Goal: Communication & Community: Answer question/provide support

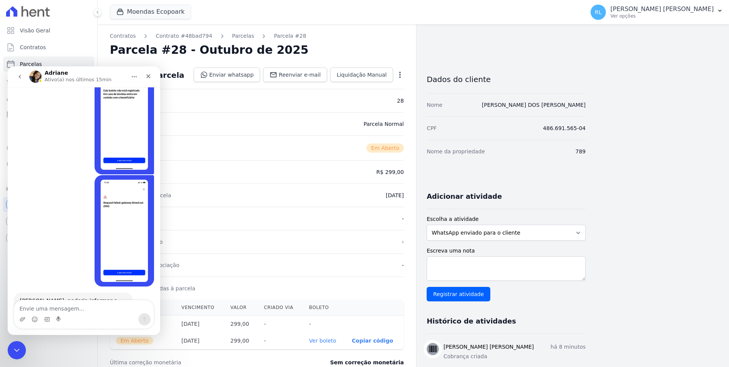
scroll to position [368, 0]
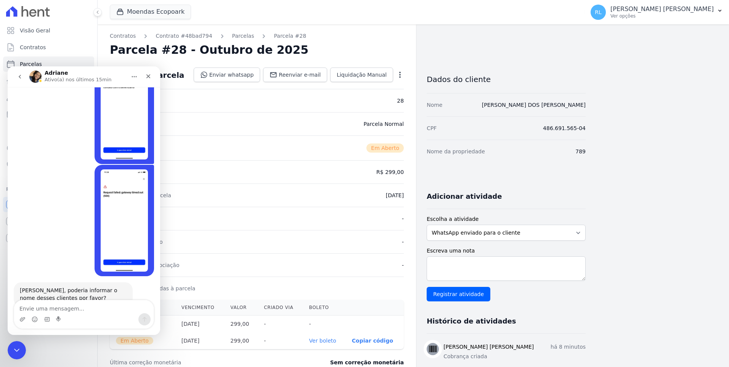
click at [64, 312] on textarea "Envie uma mensagem..." at bounding box center [84, 306] width 140 height 13
type textarea "o"
type textarea "oi"
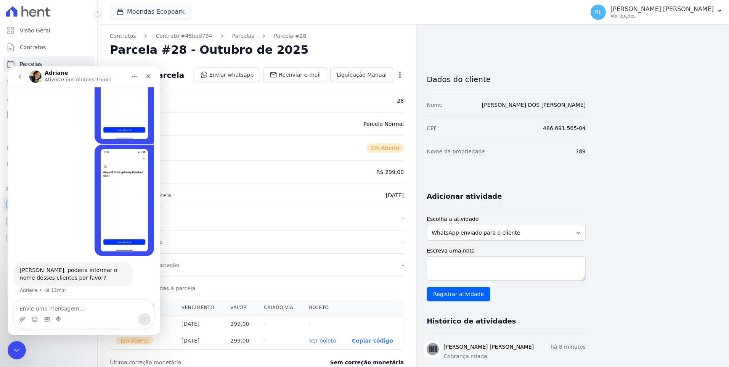
scroll to position [390, 0]
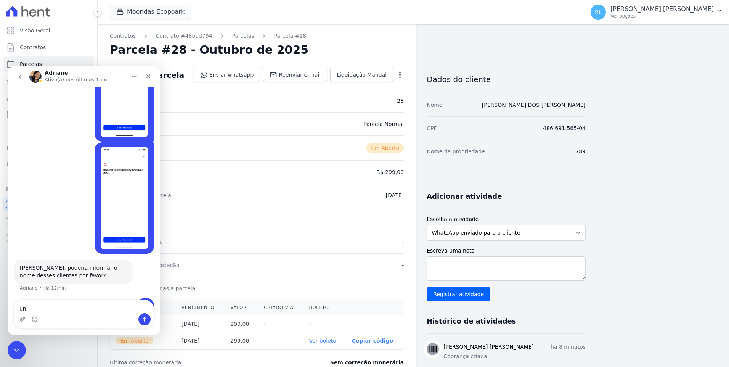
type textarea "u"
type textarea "estao tentando pagar pelo qrcode"
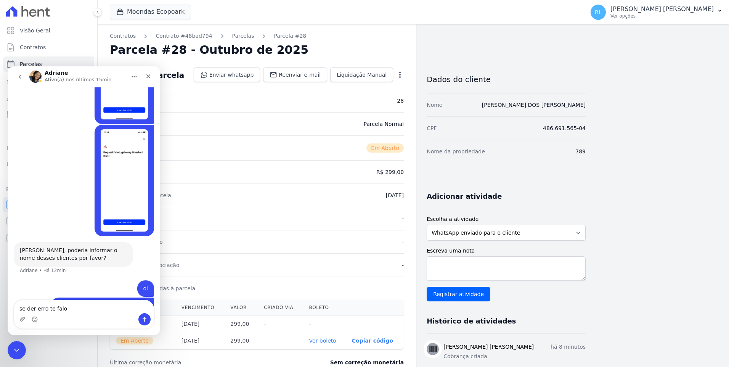
type textarea "se der erro te falo"
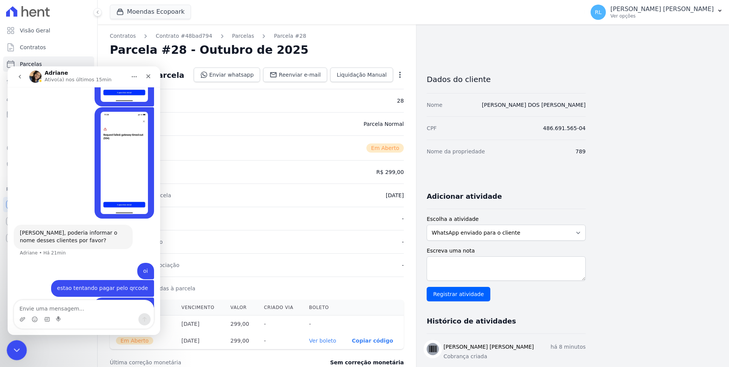
click at [16, 353] on icon "Encerramento do Messenger da Intercom" at bounding box center [15, 349] width 9 height 9
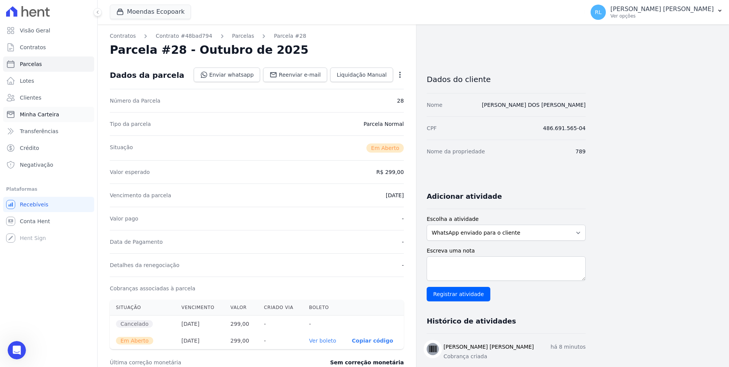
click at [41, 116] on span "Minha Carteira" at bounding box center [39, 115] width 39 height 8
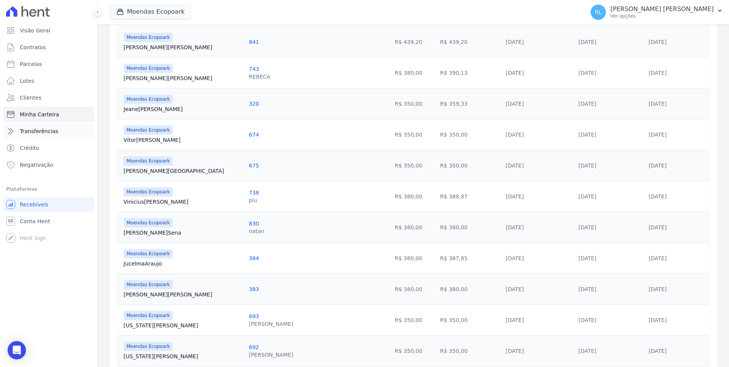
scroll to position [382, 0]
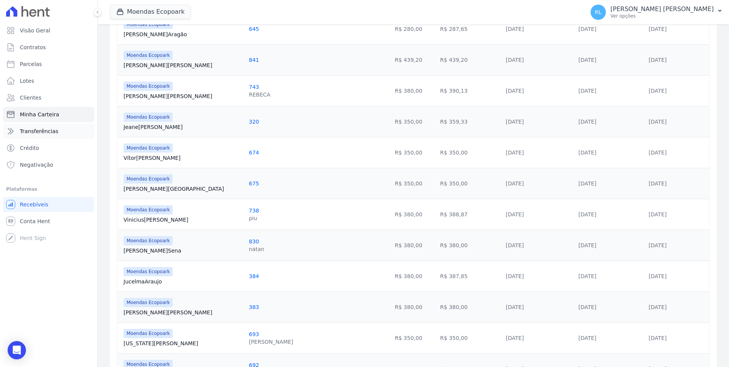
click at [57, 129] on link "Transferências" at bounding box center [48, 131] width 91 height 15
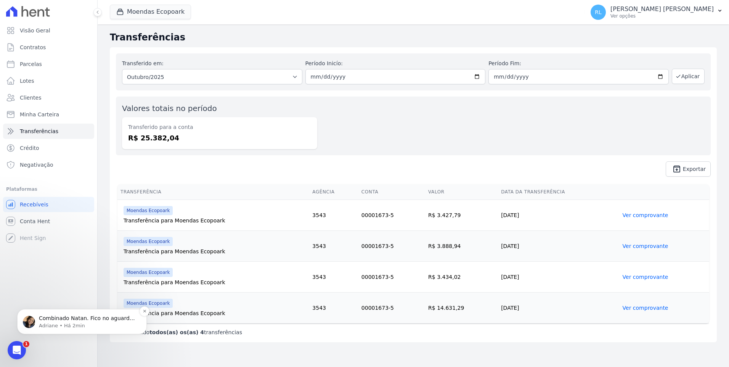
click at [101, 322] on p "Adriane • Há 2min" at bounding box center [88, 325] width 98 height 7
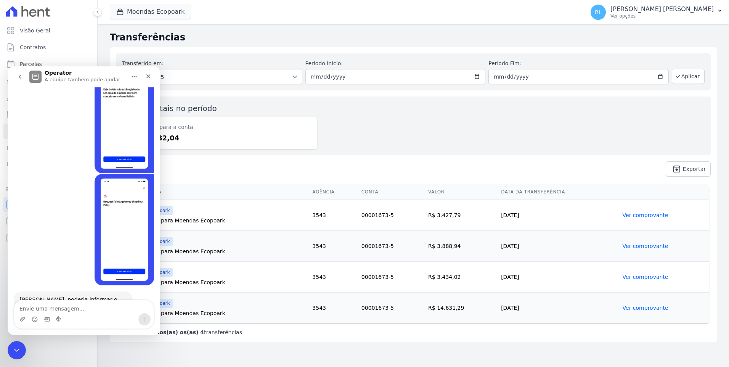
scroll to position [461, 0]
